Goal: Information Seeking & Learning: Check status

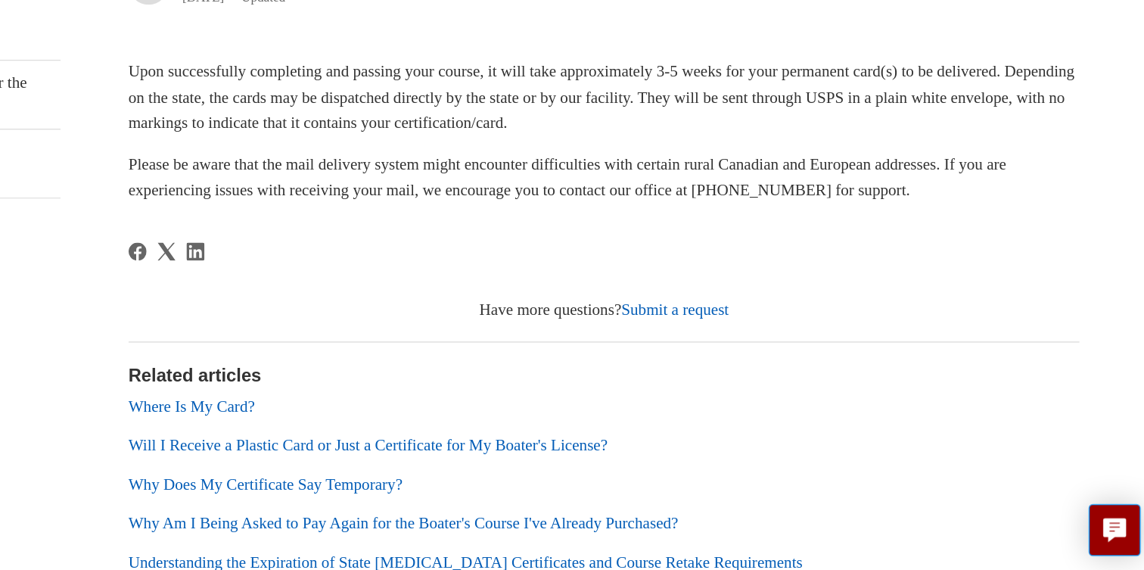
scroll to position [306, 0]
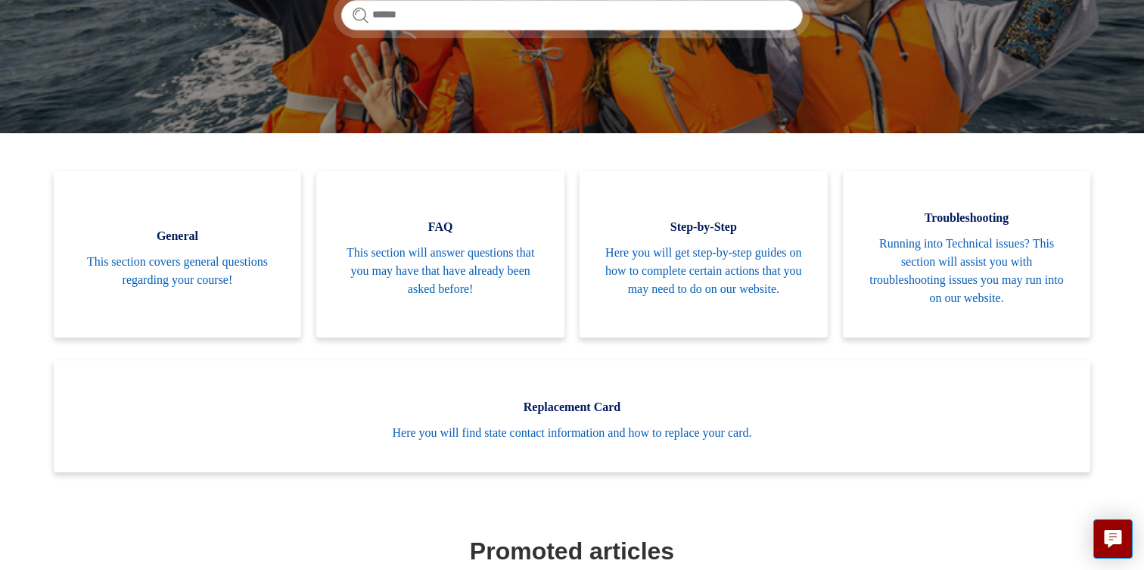
scroll to position [269, 0]
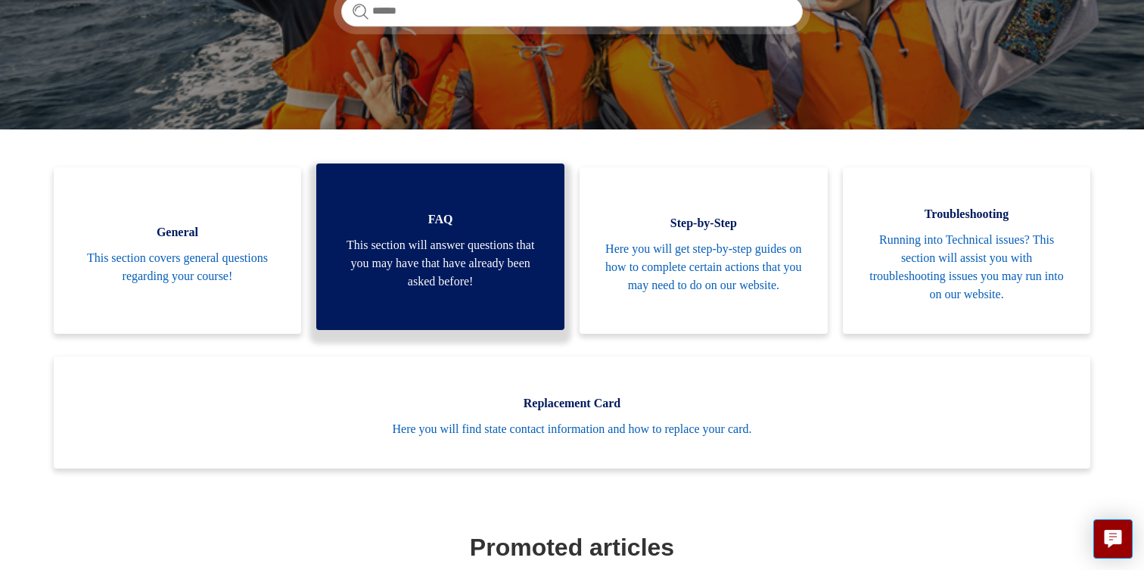
click at [419, 229] on link "FAQ This section will answer questions that you may have that have already been…" at bounding box center [440, 246] width 248 height 166
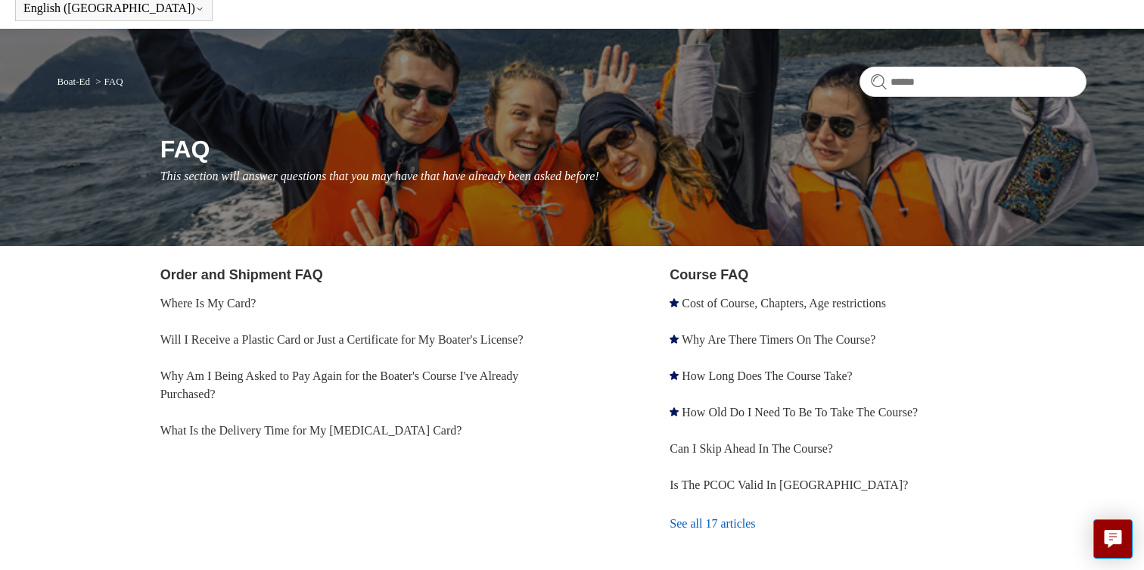
scroll to position [73, 0]
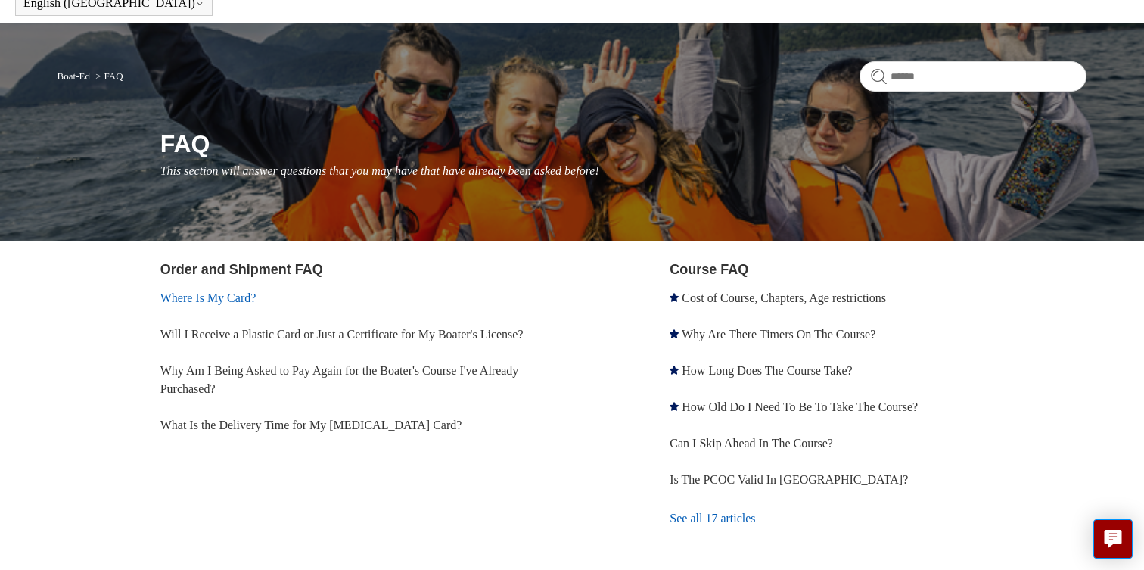
click at [244, 296] on link "Where Is My Card?" at bounding box center [208, 297] width 96 height 13
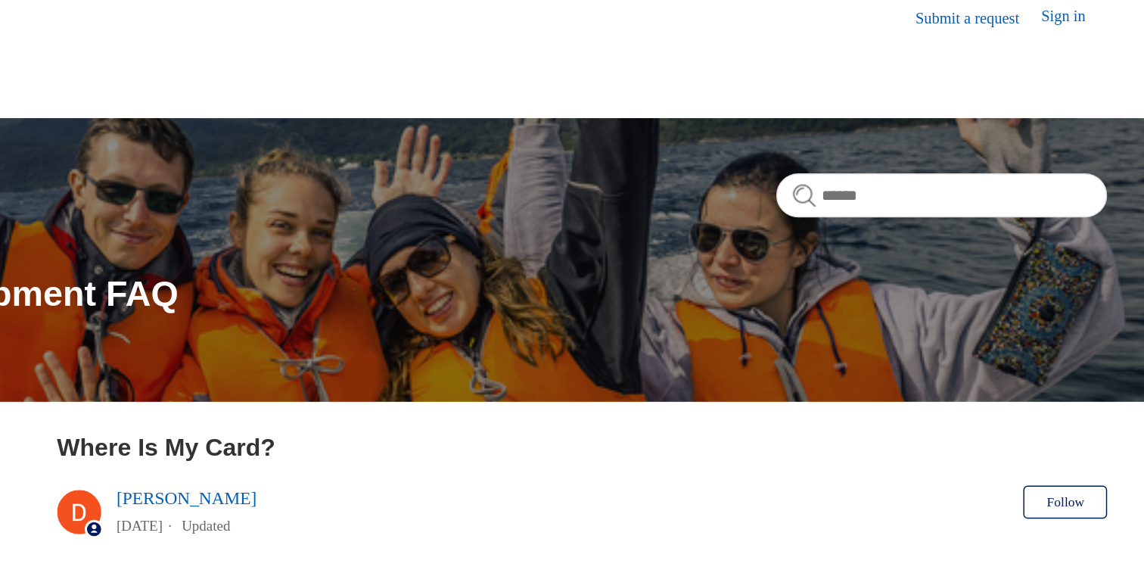
scroll to position [8, 0]
